Goal: Task Accomplishment & Management: Manage account settings

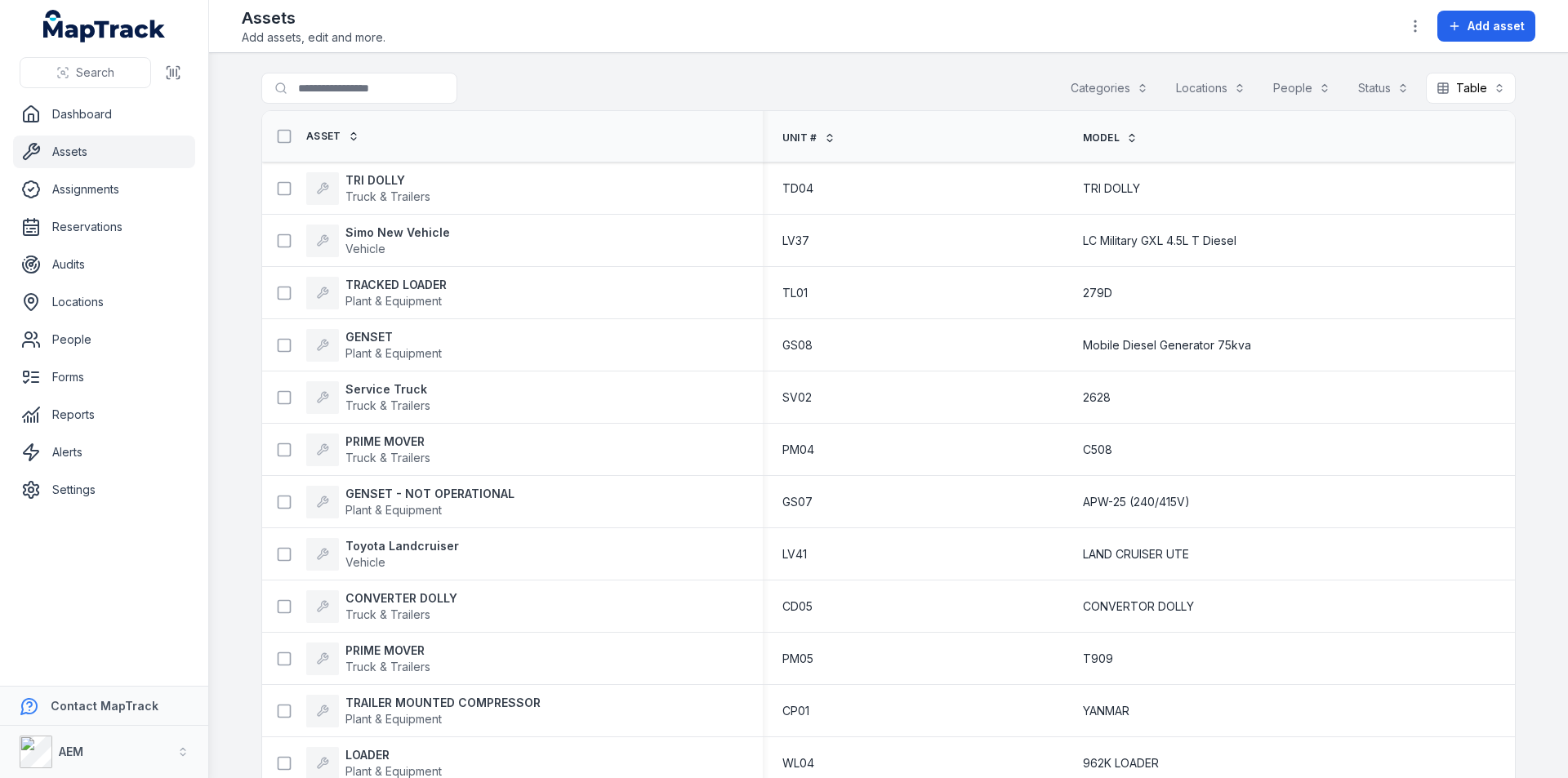
drag, startPoint x: 757, startPoint y: 139, endPoint x: 517, endPoint y: 133, distance: 240.1
click at [517, 133] on th "Asset" at bounding box center [512, 137] width 501 height 52
click at [121, 149] on link "Assets" at bounding box center [104, 152] width 182 height 33
click at [67, 107] on link "Dashboard" at bounding box center [104, 114] width 182 height 33
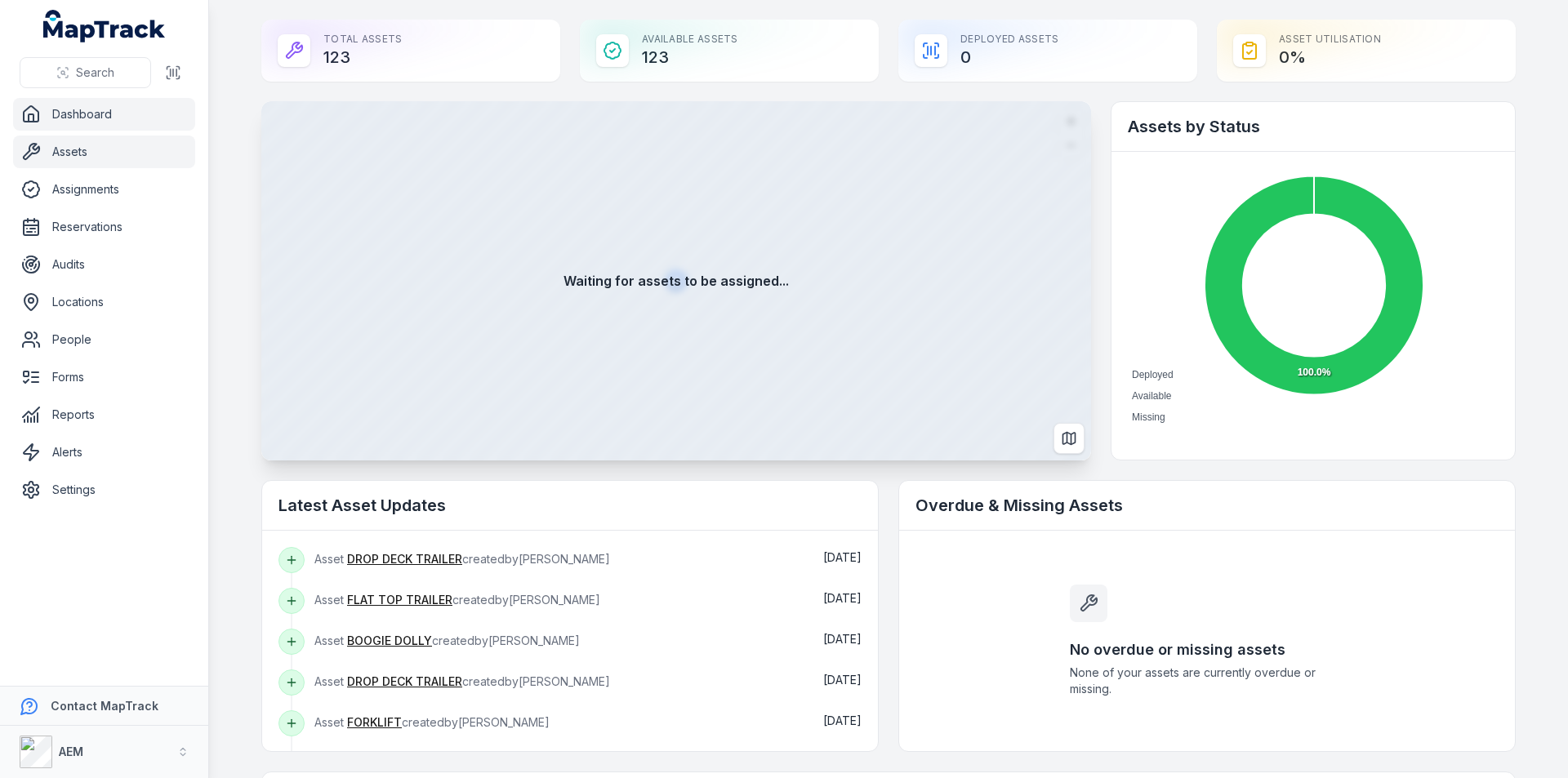
click at [72, 148] on link "Assets" at bounding box center [104, 152] width 182 height 33
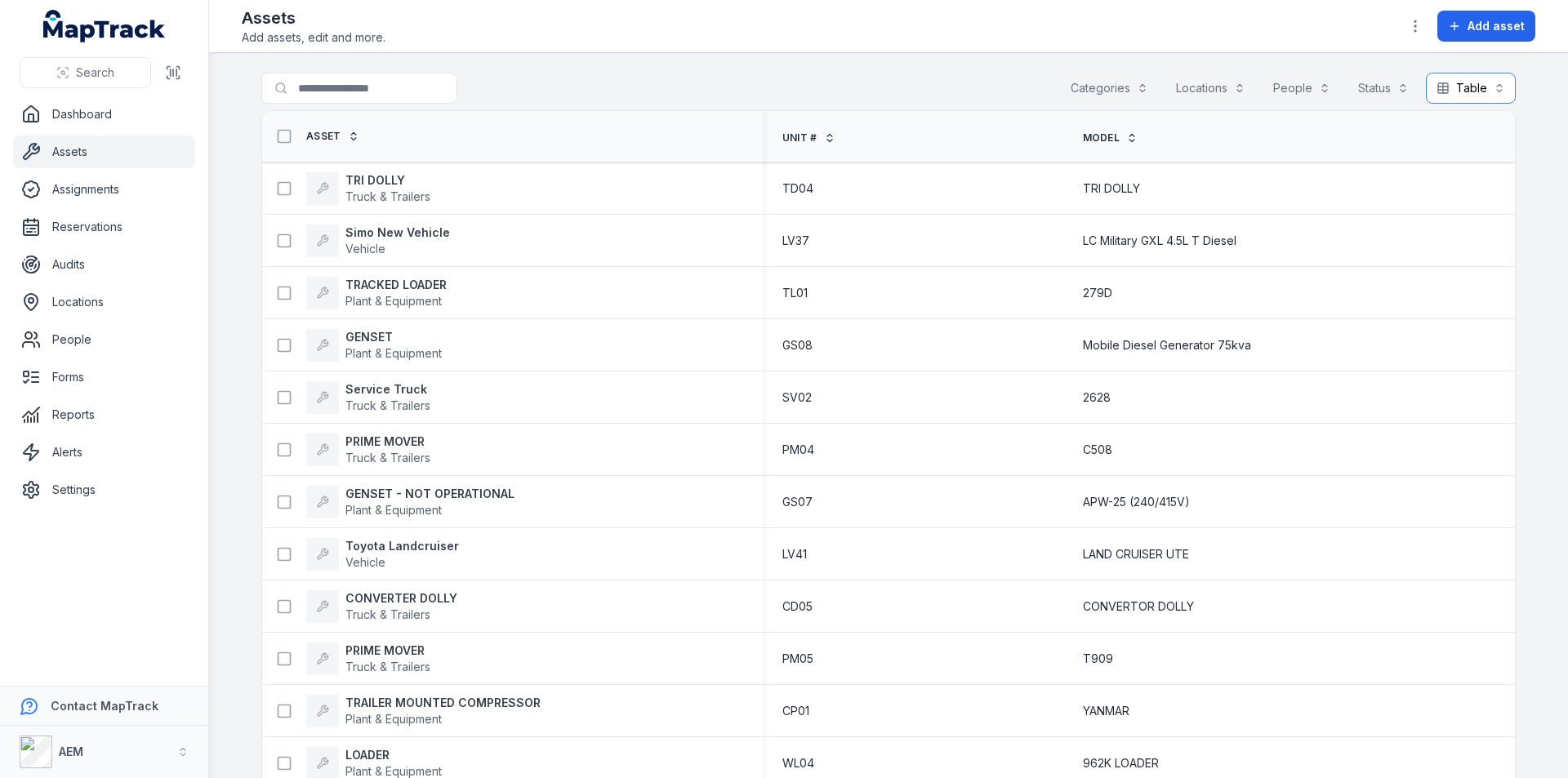
click at [1488, 88] on button "Table *****" at bounding box center [1470, 88] width 89 height 31
click at [1414, 27] on icon "button" at bounding box center [1414, 25] width 16 height 16
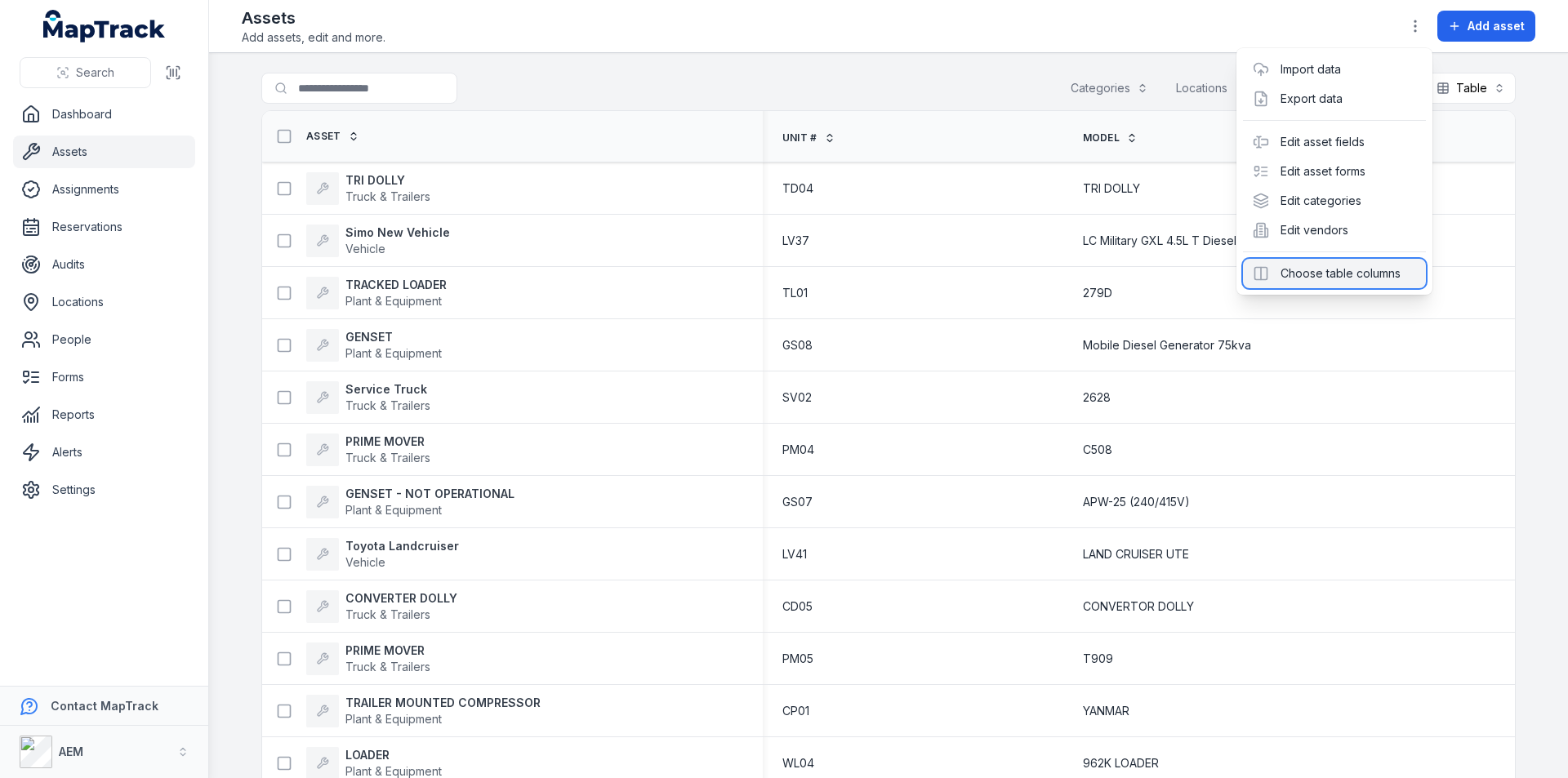
click at [1341, 273] on div "Choose table columns" at bounding box center [1334, 273] width 183 height 29
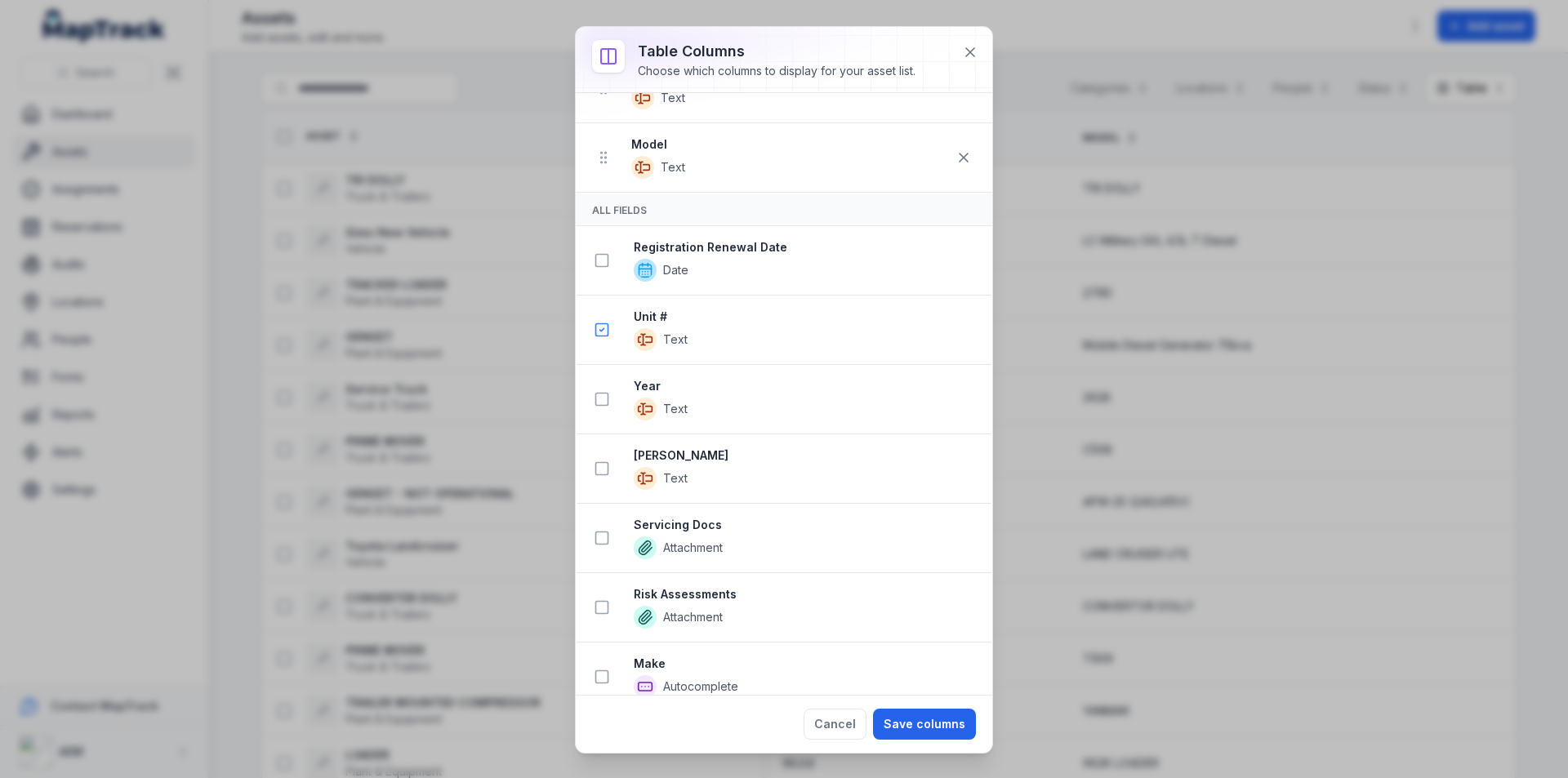
scroll to position [163, 0]
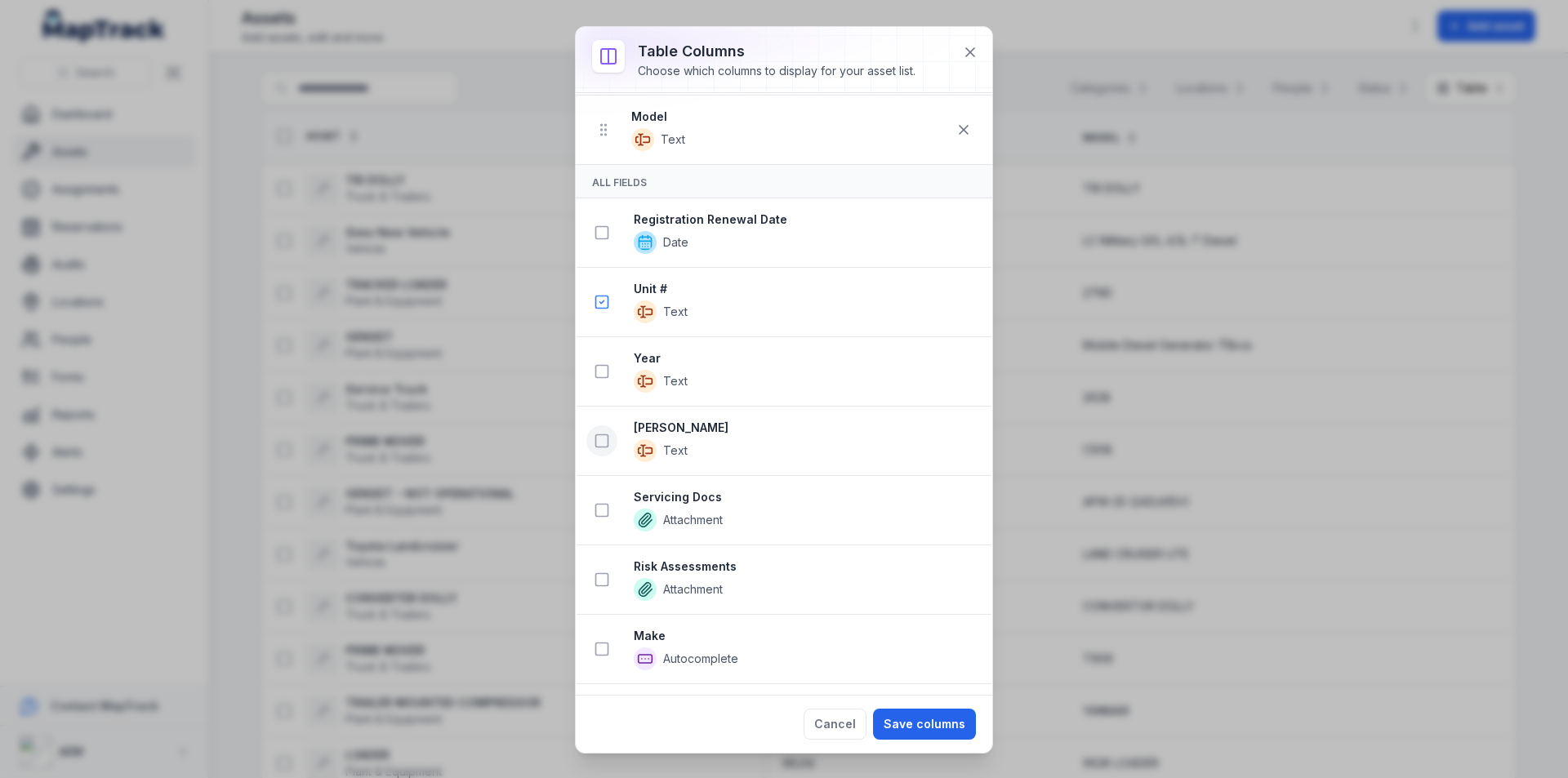
click at [606, 441] on icon at bounding box center [601, 441] width 16 height 16
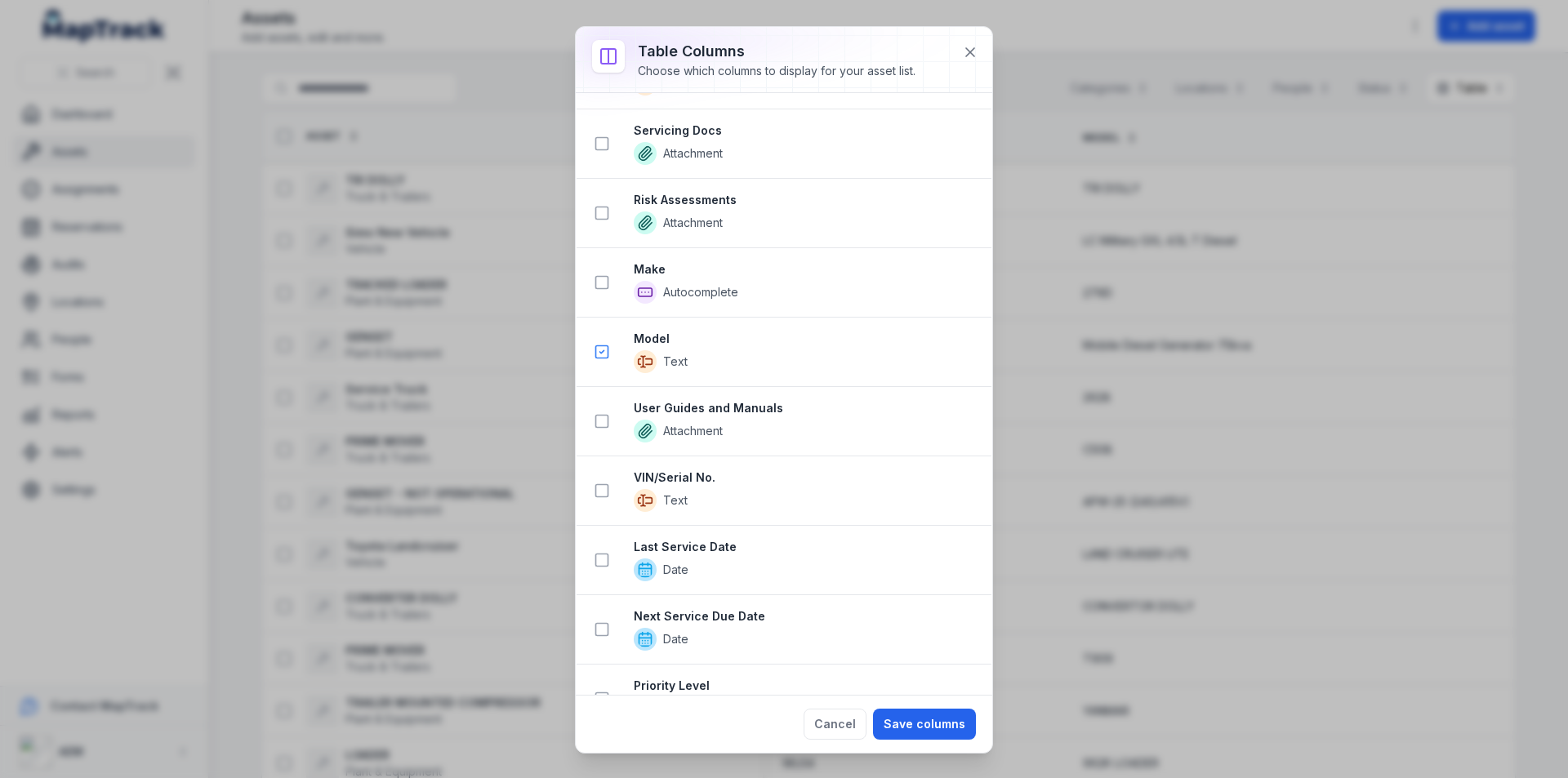
scroll to position [641, 0]
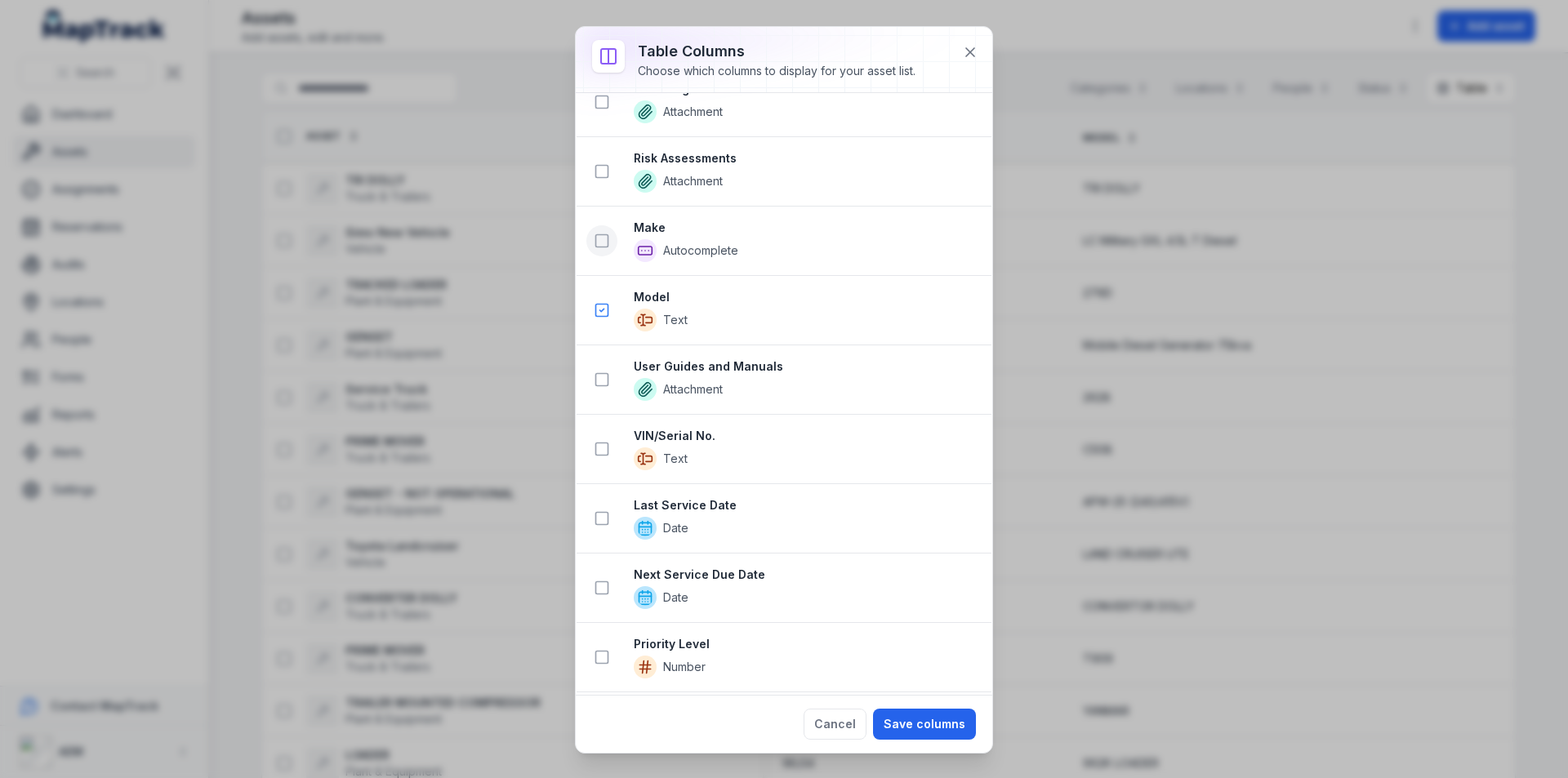
click at [605, 250] on button at bounding box center [602, 240] width 31 height 31
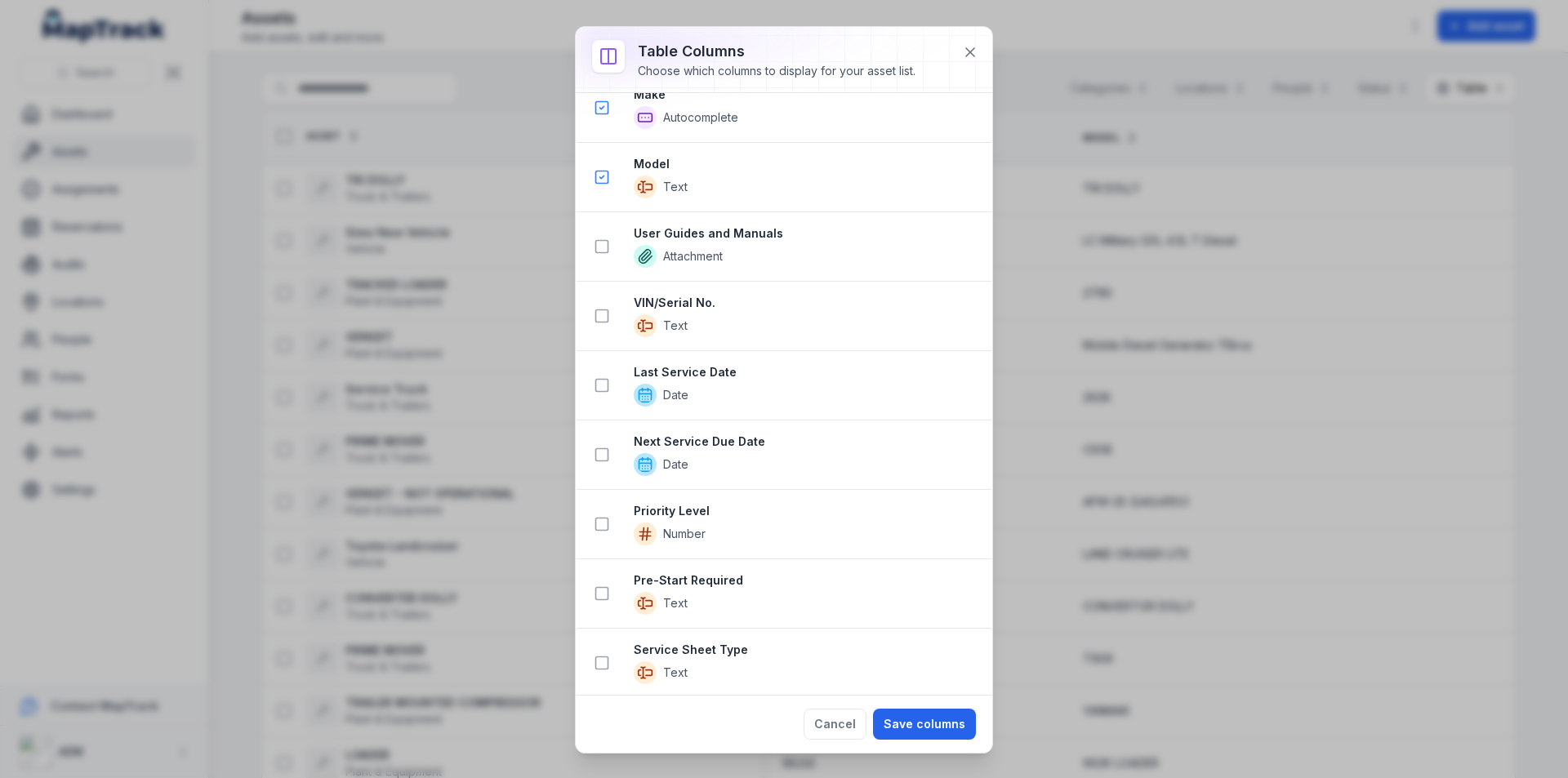
scroll to position [955, 0]
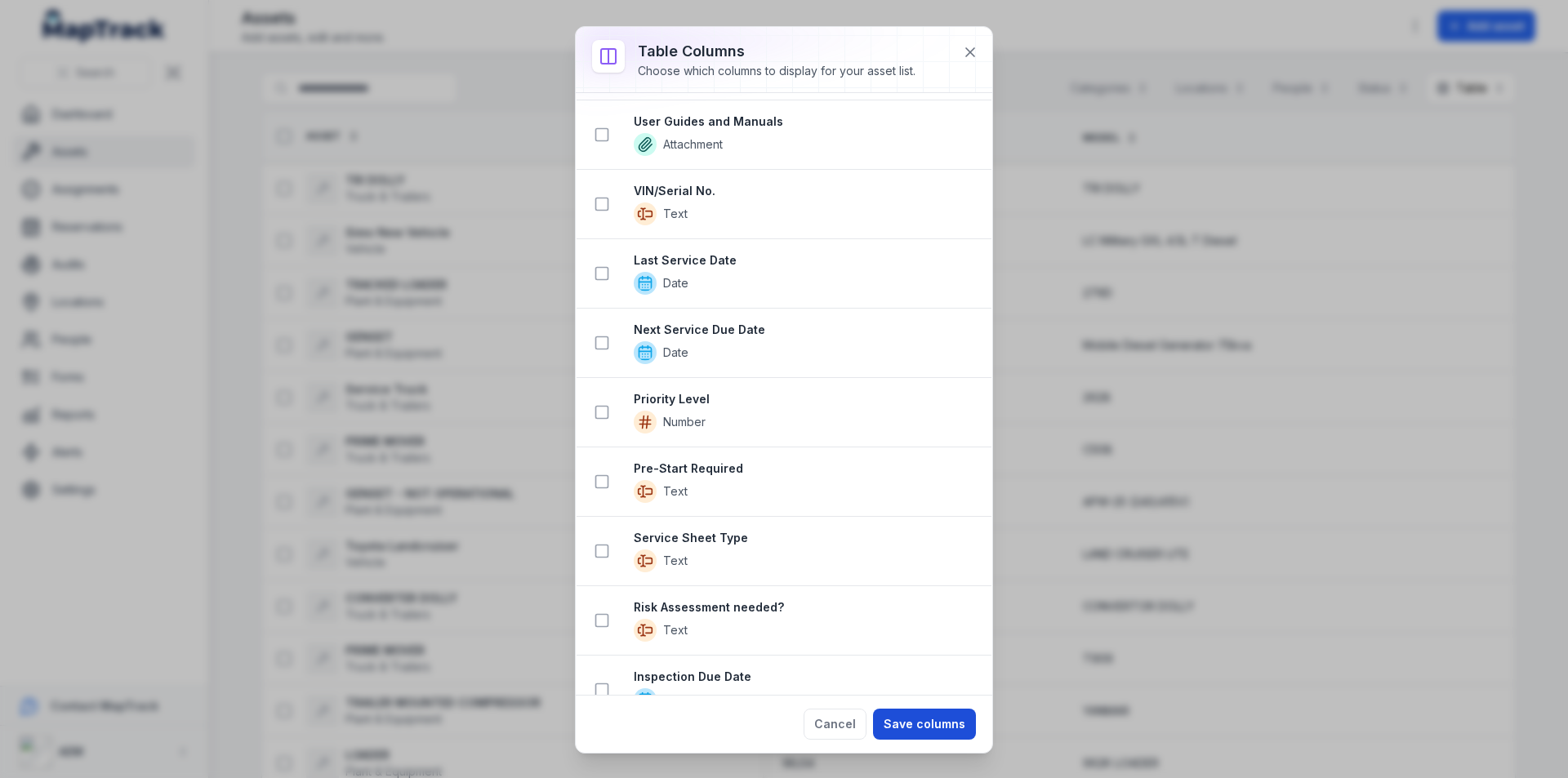
click at [918, 721] on button "Save columns" at bounding box center [924, 724] width 103 height 31
